Goal: Navigation & Orientation: Find specific page/section

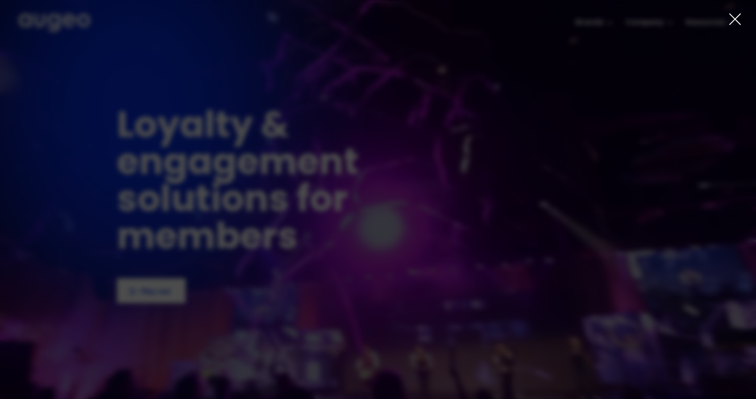
click at [746, 30] on div at bounding box center [378, 199] width 756 height 399
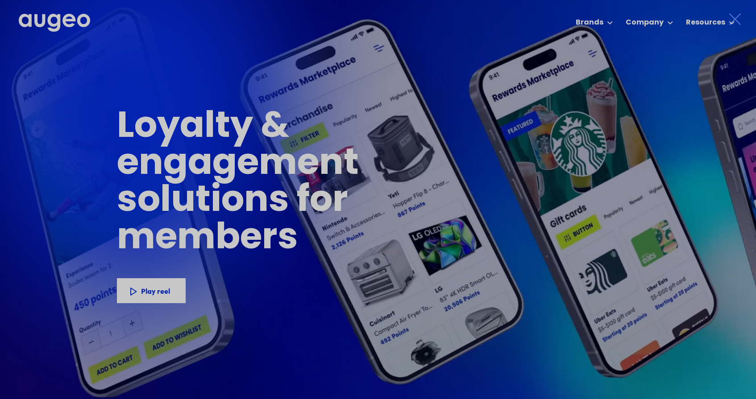
click at [739, 19] on icon at bounding box center [734, 18] width 13 height 13
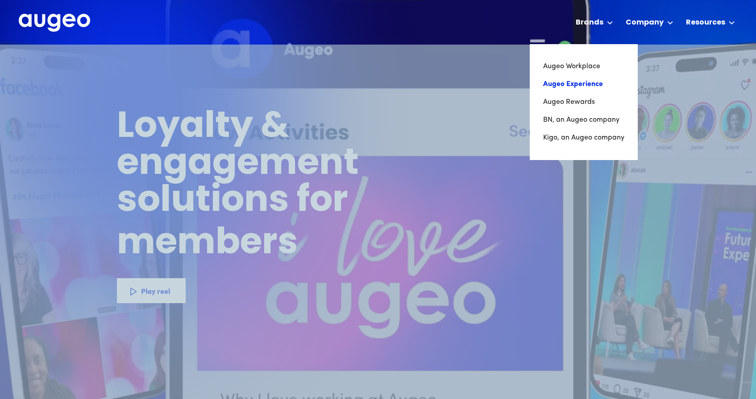
click at [562, 79] on link "Augeo Experience" at bounding box center [583, 84] width 81 height 18
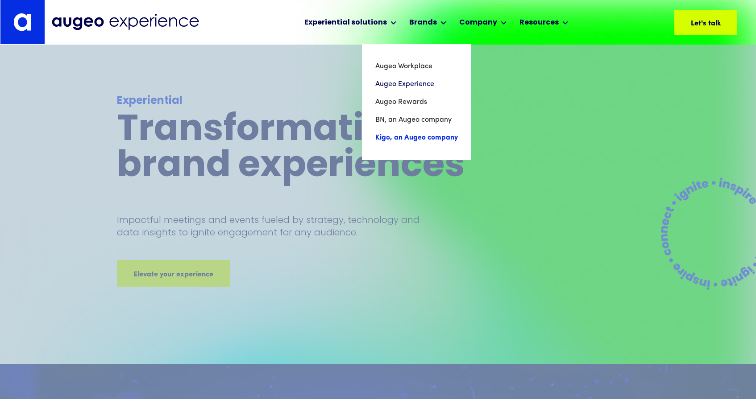
click at [438, 142] on link "Kigo, an Augeo company" at bounding box center [416, 138] width 83 height 18
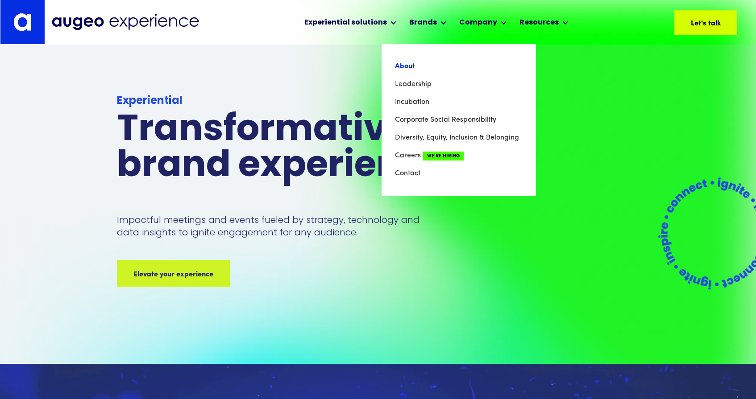
click at [415, 67] on link "About" at bounding box center [459, 67] width 128 height 18
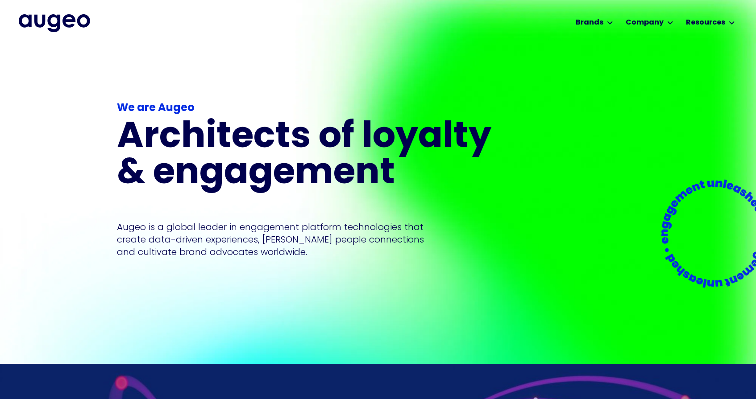
click at [70, 28] on img "home" at bounding box center [54, 23] width 71 height 18
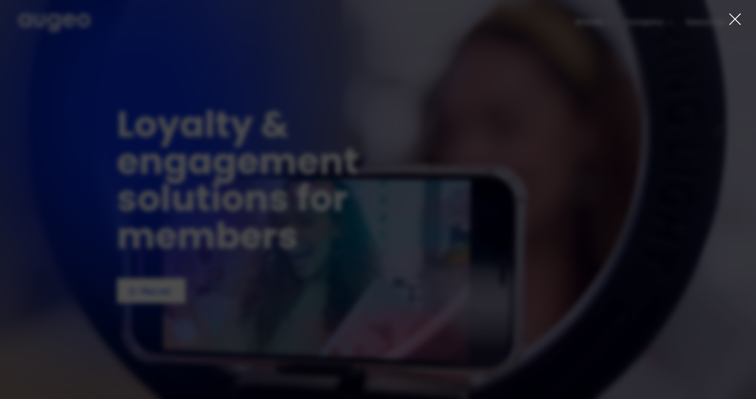
click at [730, 17] on icon at bounding box center [734, 18] width 13 height 13
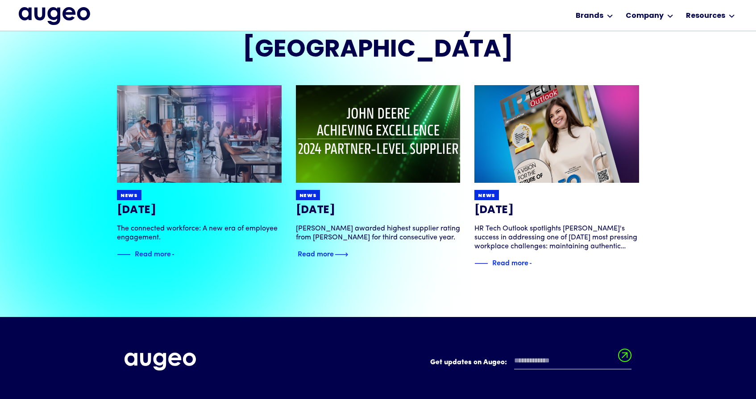
scroll to position [1822, 0]
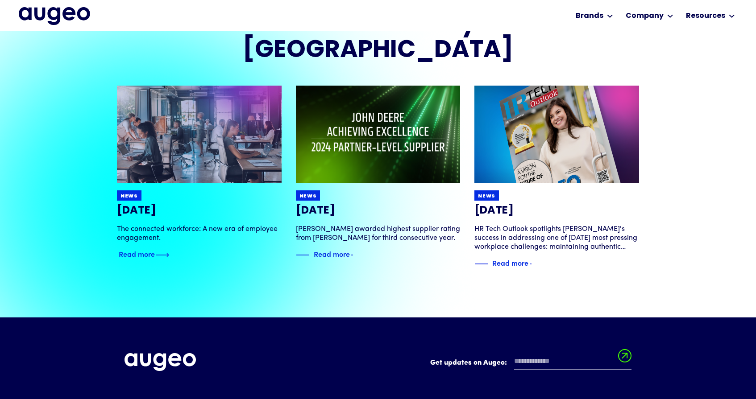
click at [257, 150] on img at bounding box center [198, 134] width 197 height 117
